Goal: Obtain resource: Download file/media

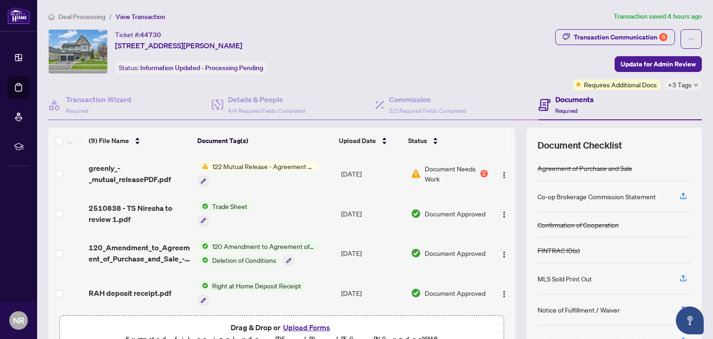
click at [275, 168] on span "122 Mutual Release - Agreement of Purchase and Sale" at bounding box center [263, 166] width 110 height 10
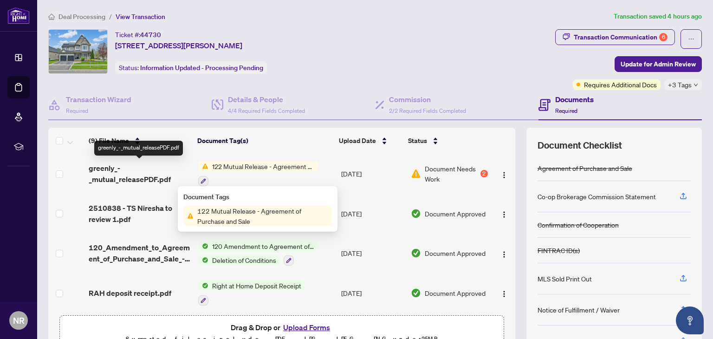
click at [99, 172] on span "greenly_-_mutual_releasePDF.pdf" at bounding box center [140, 173] width 102 height 22
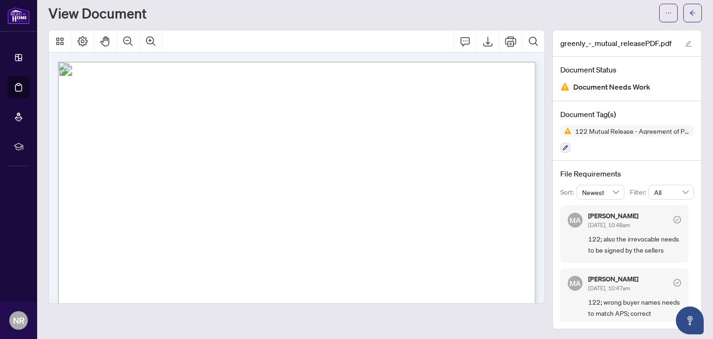
click at [623, 236] on span "122; also the irrevocable needs to be signed by the sellers" at bounding box center [634, 245] width 93 height 22
click at [677, 219] on icon "check-circle" at bounding box center [677, 219] width 7 height 7
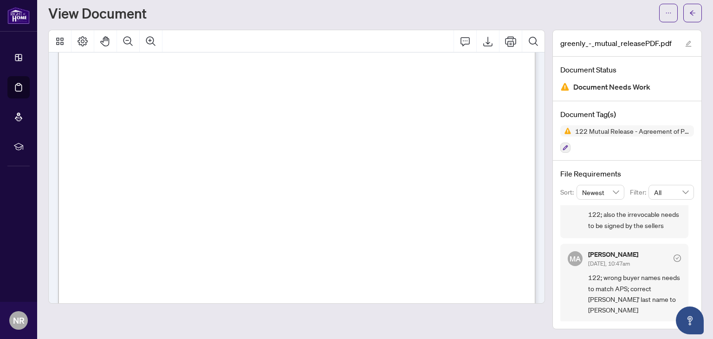
scroll to position [100, 0]
drag, startPoint x: 589, startPoint y: 308, endPoint x: 622, endPoint y: 310, distance: 33.0
click at [622, 310] on span "122; wrong buyer names needs to match APS; correct [PERSON_NAME]' last name to …" at bounding box center [634, 294] width 93 height 44
copy span "Panethere"
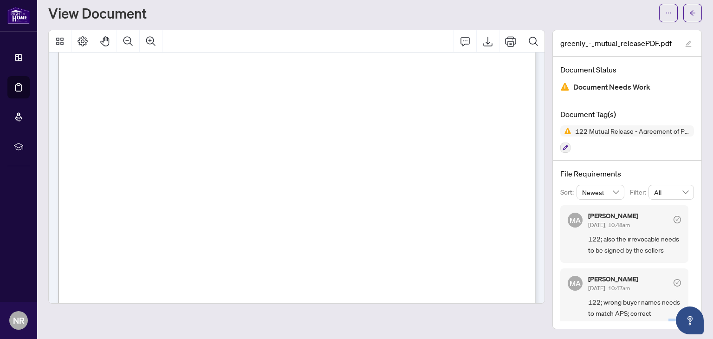
scroll to position [221, 0]
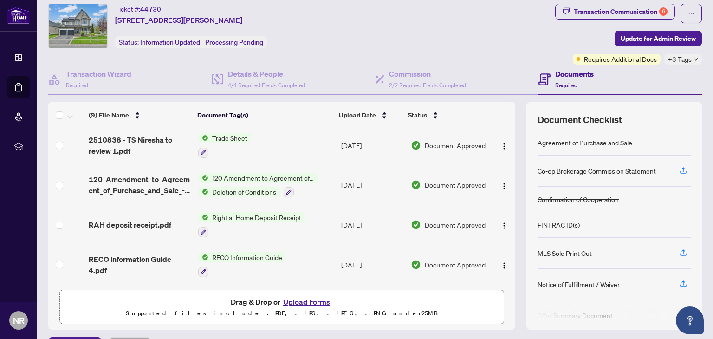
scroll to position [44, 0]
click at [241, 176] on span "120 Amendment to Agreement of Purchase and Sale" at bounding box center [263, 177] width 110 height 10
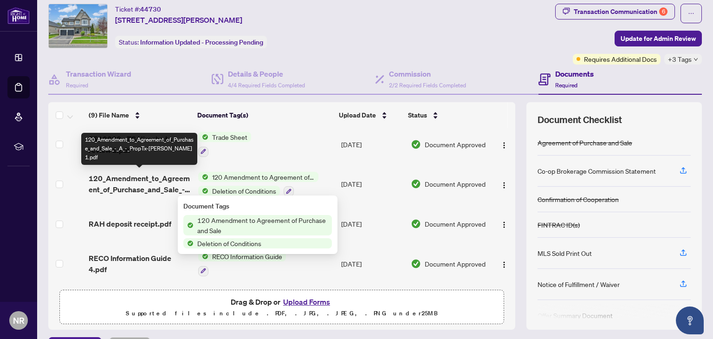
click at [132, 178] on span "120_Amendment_to_Agreement_of_Purchase_and_Sale_-_A_-_PropTx-[PERSON_NAME] 1.pdf" at bounding box center [140, 184] width 102 height 22
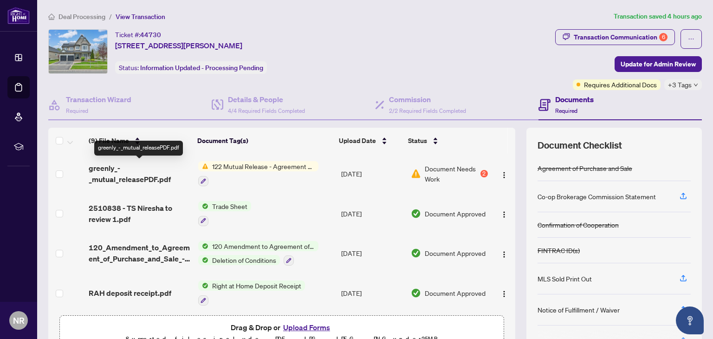
click at [130, 175] on span "greenly_-_mutual_releasePDF.pdf" at bounding box center [140, 173] width 102 height 22
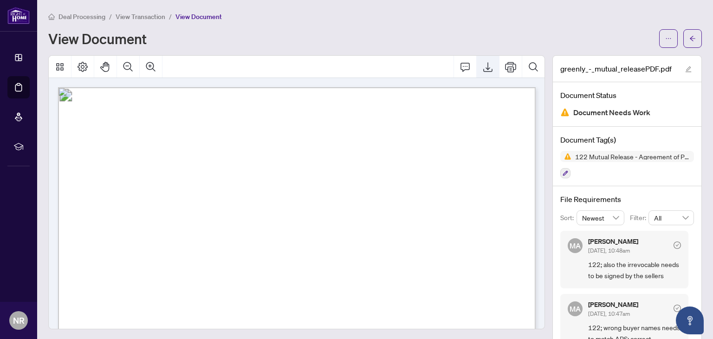
click at [487, 63] on icon "Export" at bounding box center [487, 66] width 11 height 11
